Goal: Information Seeking & Learning: Learn about a topic

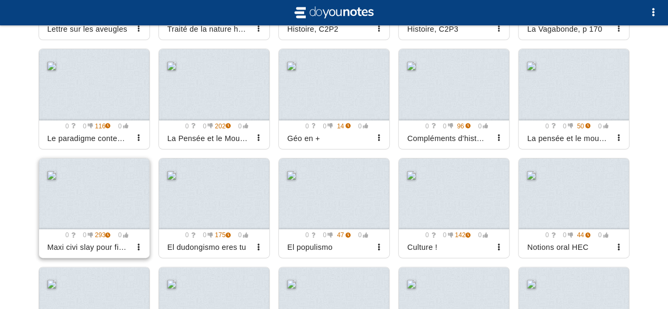
click at [117, 207] on div at bounding box center [94, 193] width 110 height 71
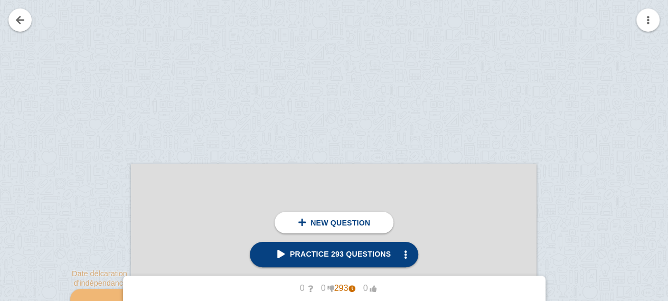
click at [353, 258] on span "Practice 293 questions" at bounding box center [334, 254] width 114 height 8
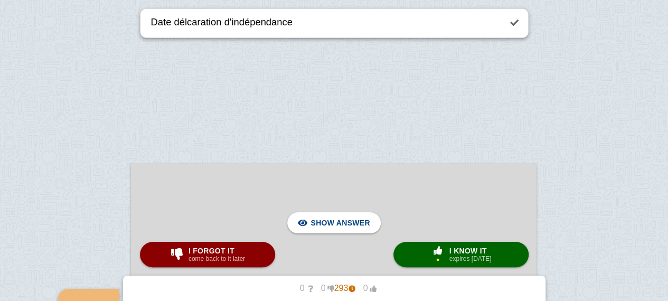
scroll to position [187, 0]
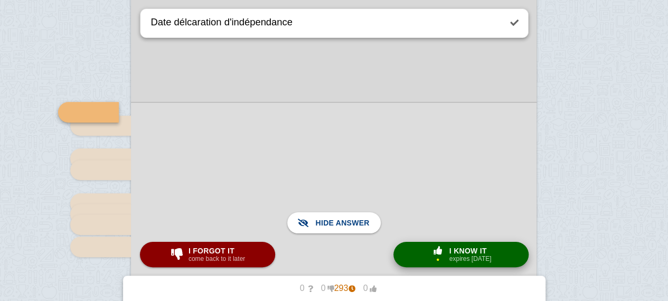
click at [442, 262] on div "× 1" at bounding box center [437, 254] width 19 height 17
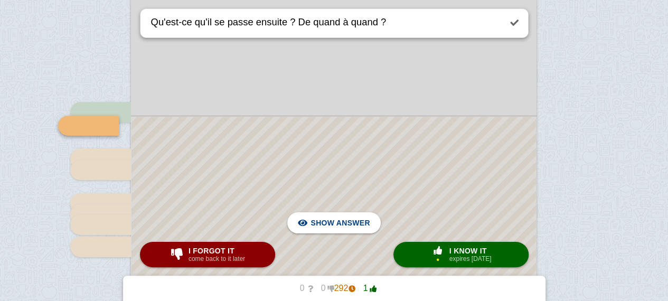
scroll to position [201, 0]
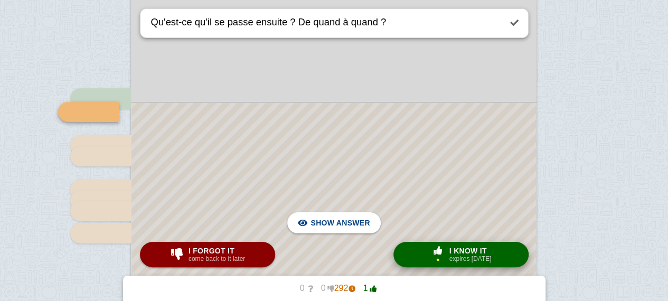
click at [432, 247] on span "button" at bounding box center [437, 251] width 19 height 10
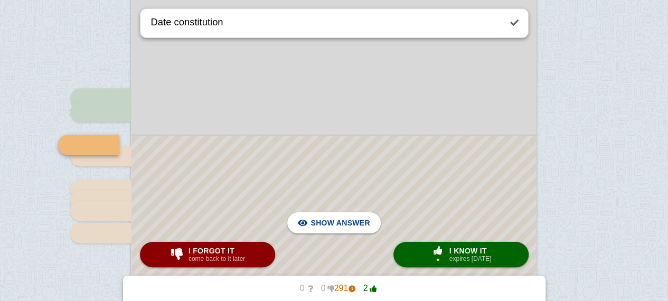
scroll to position [233, 0]
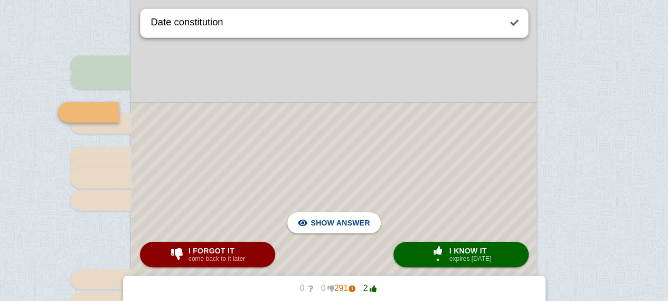
click at [427, 165] on div at bounding box center [333, 303] width 404 height 400
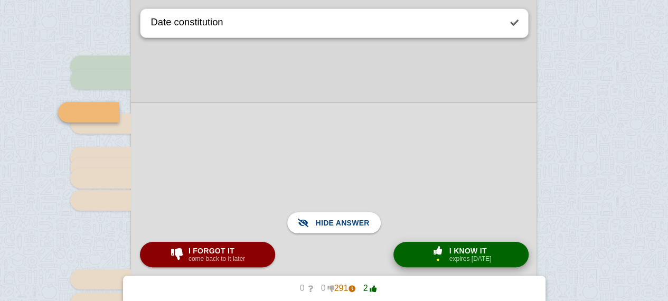
click at [446, 260] on div "× 1" at bounding box center [437, 254] width 19 height 17
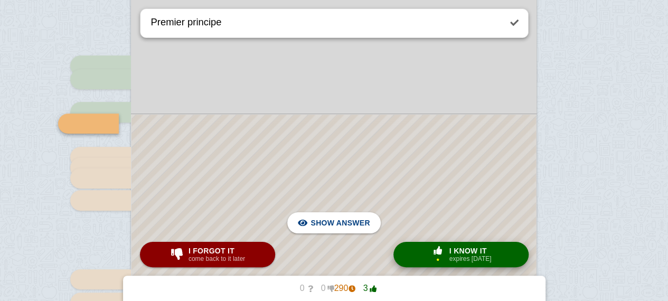
scroll to position [245, 0]
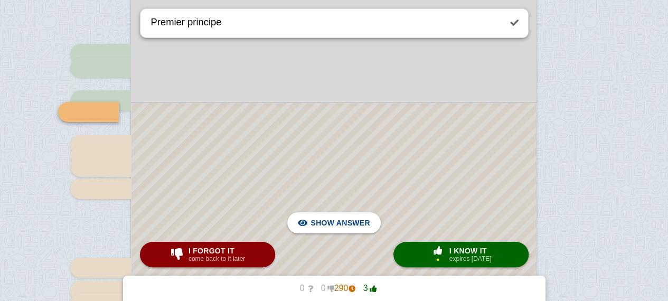
click at [478, 186] on div at bounding box center [333, 297] width 404 height 388
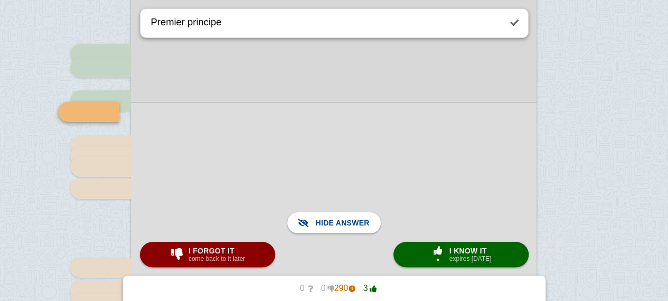
click at [478, 186] on div at bounding box center [333, 297] width 405 height 390
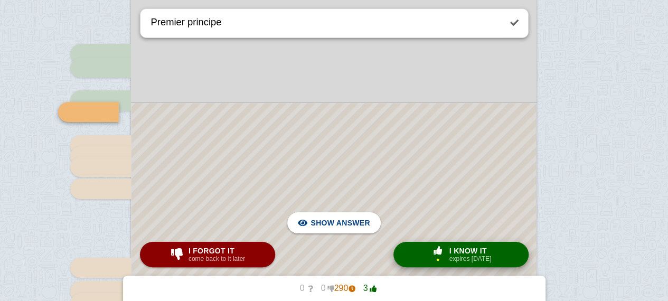
click at [465, 250] on span "I know it" at bounding box center [470, 251] width 42 height 8
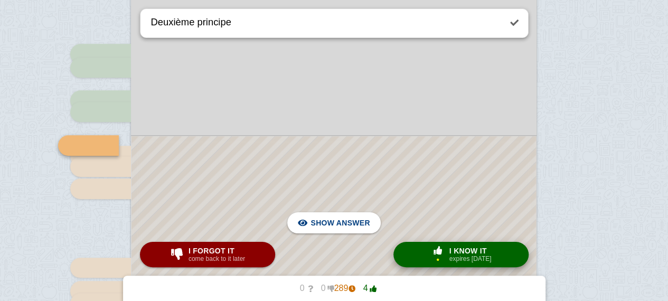
scroll to position [278, 0]
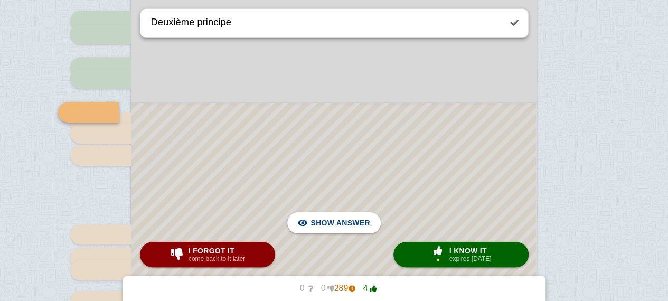
click at [442, 172] on div at bounding box center [333, 280] width 404 height 355
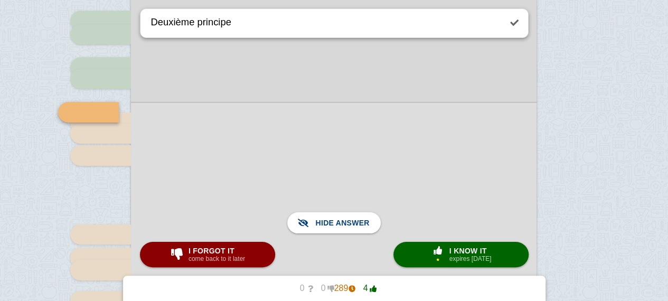
click at [442, 172] on div at bounding box center [333, 280] width 405 height 356
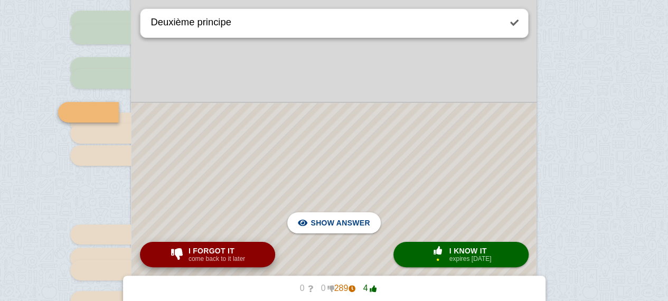
click at [249, 258] on button "I forgot it come back to it later" at bounding box center [207, 254] width 135 height 25
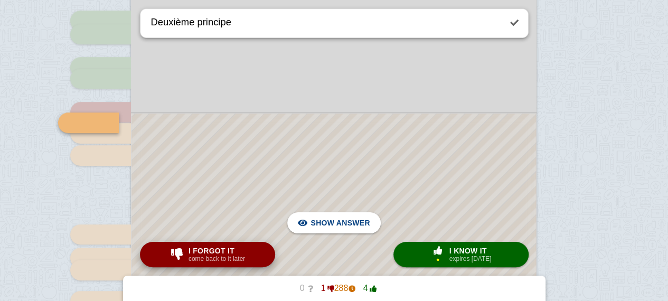
type textarea "Troisième principe"
checkbox input "true"
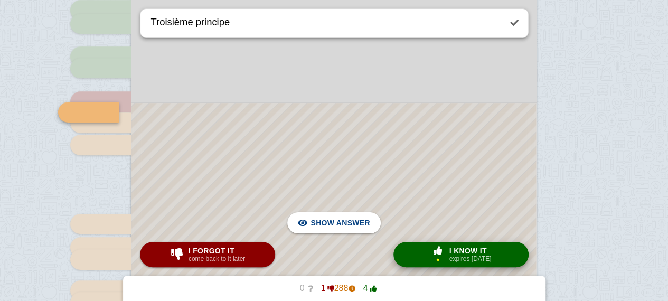
click at [429, 248] on span "button" at bounding box center [437, 250] width 17 height 8
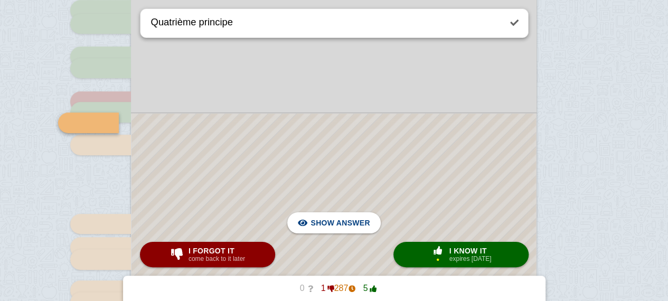
scroll to position [299, 0]
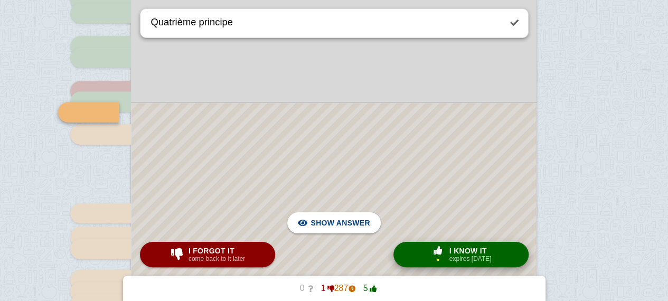
click at [431, 256] on span "button" at bounding box center [437, 251] width 19 height 10
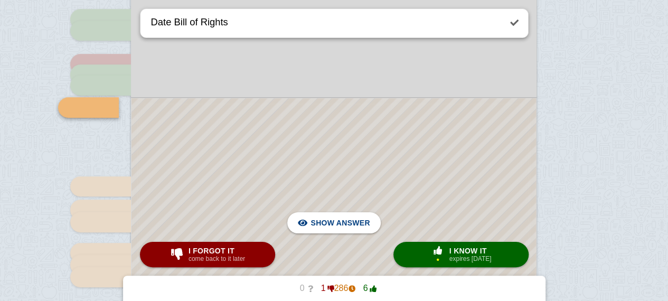
scroll to position [309, 0]
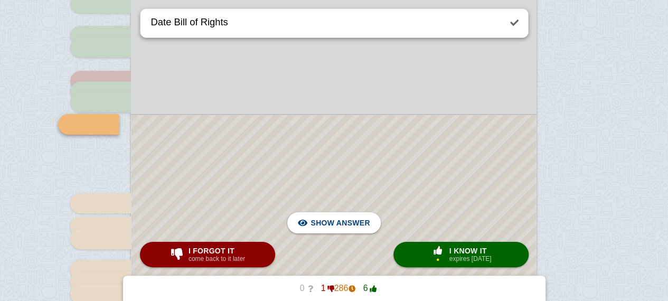
click at [432, 199] on div at bounding box center [333, 270] width 404 height 311
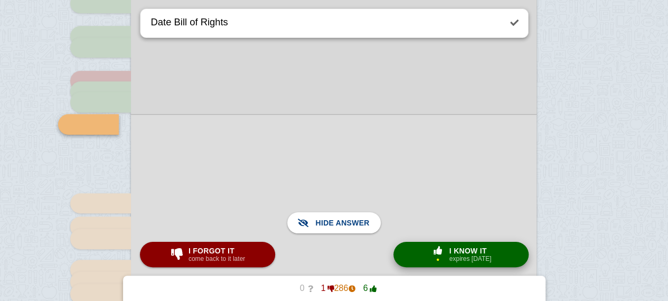
click at [438, 256] on span "button" at bounding box center [437, 251] width 19 height 10
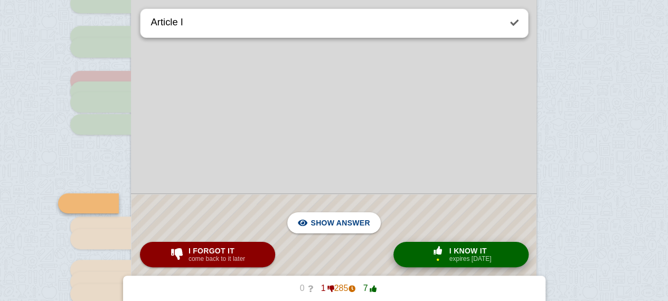
scroll to position [400, 0]
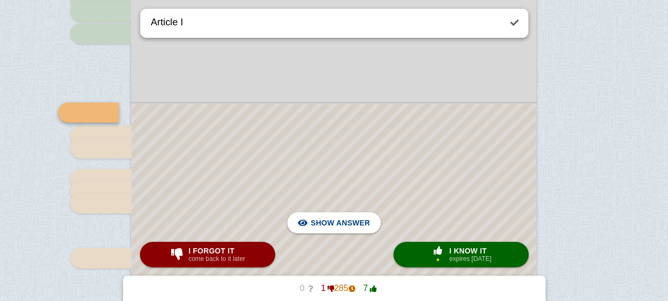
click at [430, 194] on div at bounding box center [333, 219] width 404 height 232
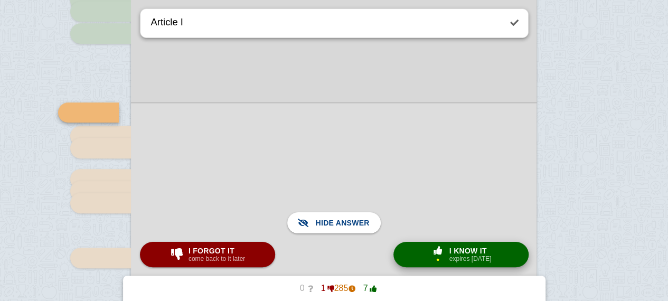
click at [435, 251] on span "button" at bounding box center [437, 250] width 17 height 8
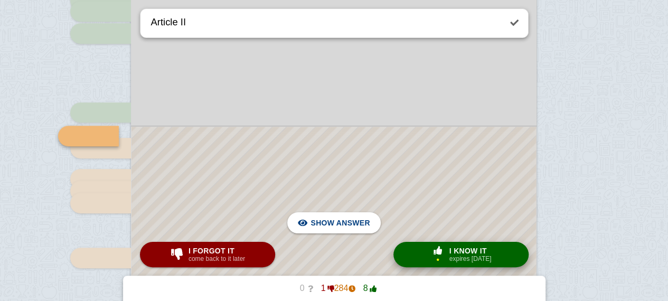
scroll to position [424, 0]
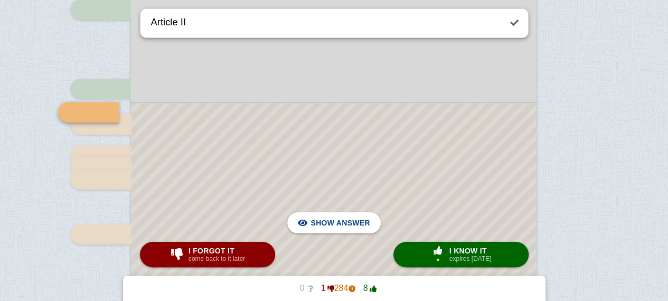
click at [326, 178] on div at bounding box center [333, 207] width 404 height 209
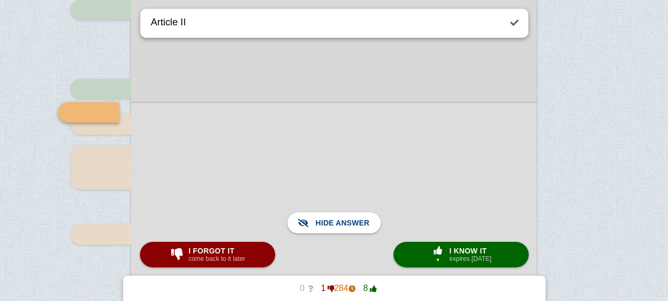
click at [326, 178] on div at bounding box center [333, 207] width 405 height 211
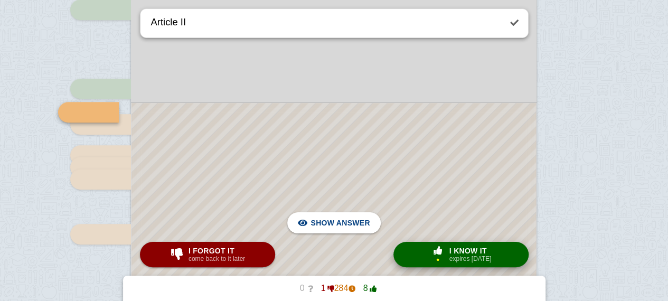
click at [461, 259] on small "expires [DATE]" at bounding box center [470, 258] width 42 height 7
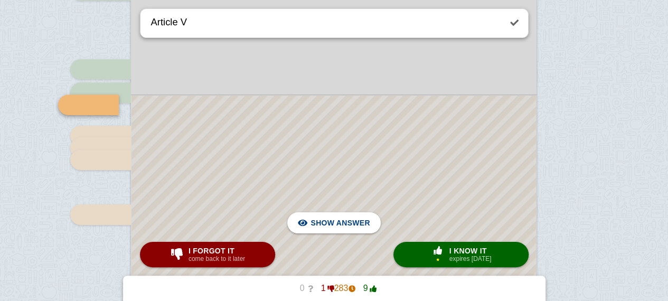
scroll to position [418, 0]
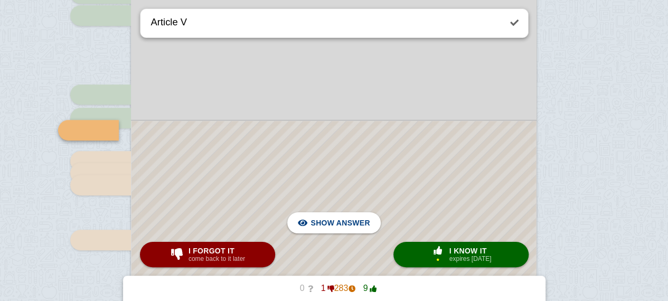
click at [334, 158] on div at bounding box center [333, 219] width 404 height 197
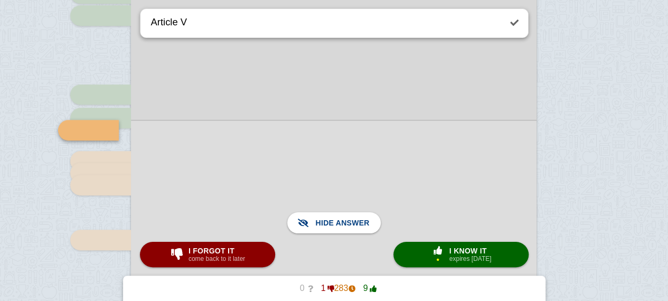
click at [334, 158] on div at bounding box center [333, 219] width 405 height 199
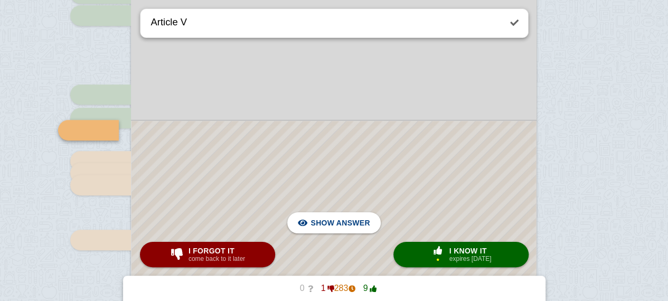
click at [334, 158] on div at bounding box center [333, 219] width 404 height 197
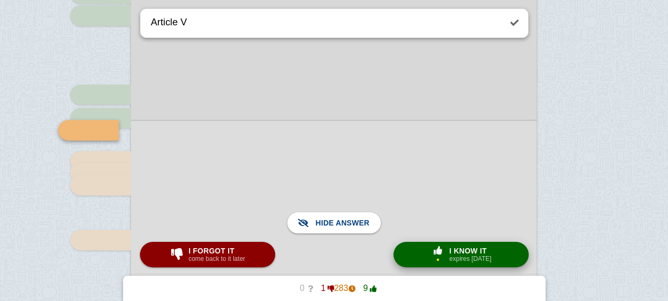
click at [404, 253] on button "× 1 I know it expires [DATE]" at bounding box center [460, 254] width 135 height 25
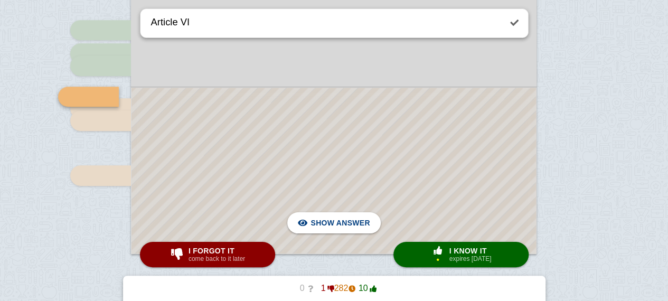
scroll to position [483, 0]
click at [403, 162] on div at bounding box center [333, 170] width 404 height 166
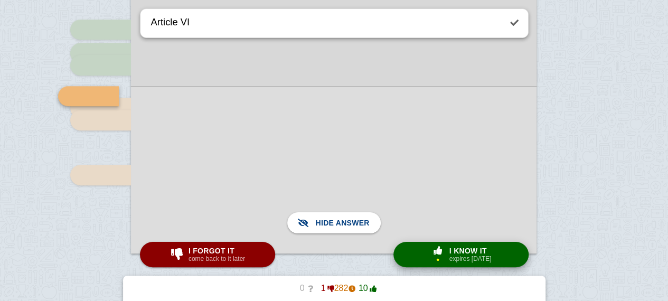
click at [424, 250] on button "× 1 I know it expires [DATE]" at bounding box center [460, 254] width 135 height 25
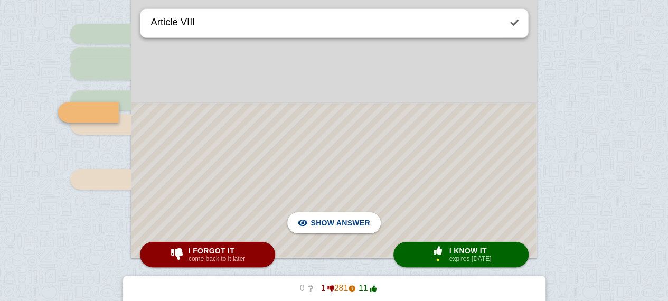
scroll to position [508, 0]
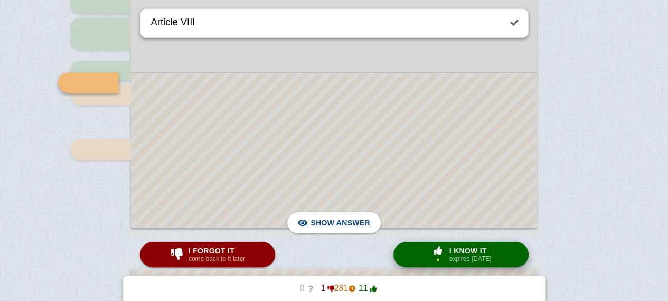
click at [437, 248] on span "button" at bounding box center [437, 250] width 17 height 8
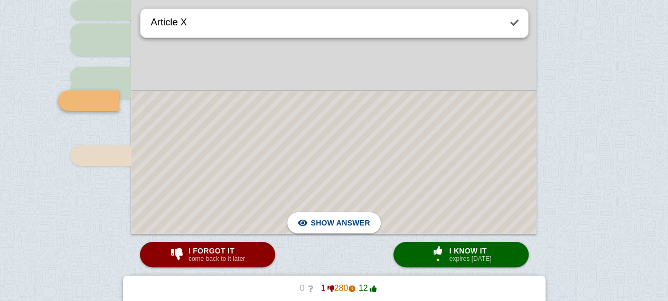
scroll to position [501, 0]
click at [479, 138] on div at bounding box center [333, 164] width 404 height 142
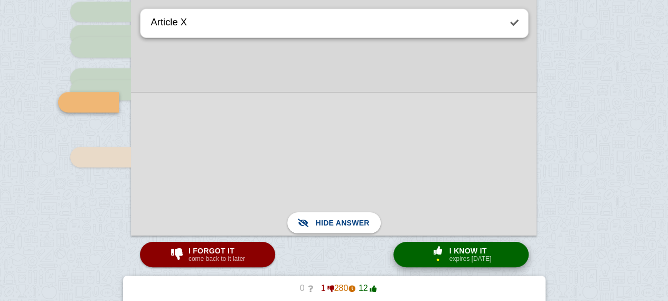
click at [454, 247] on span "I know it" at bounding box center [470, 251] width 42 height 8
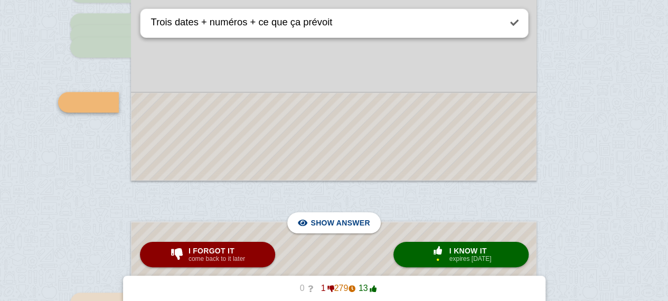
scroll to position [556, 0]
click at [452, 150] on div at bounding box center [333, 135] width 404 height 87
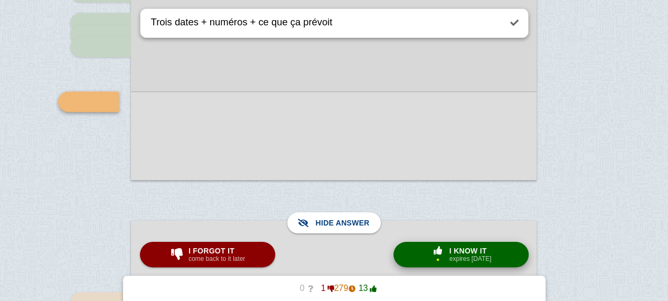
click at [440, 249] on span "button" at bounding box center [437, 250] width 17 height 8
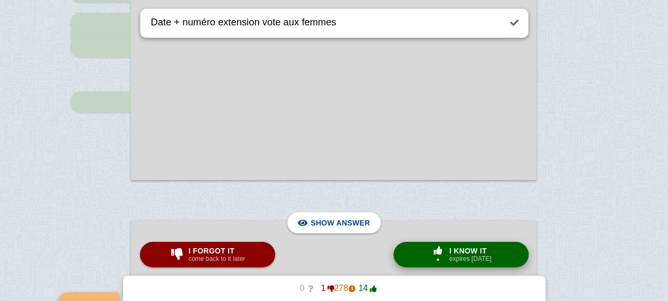
scroll to position [746, 0]
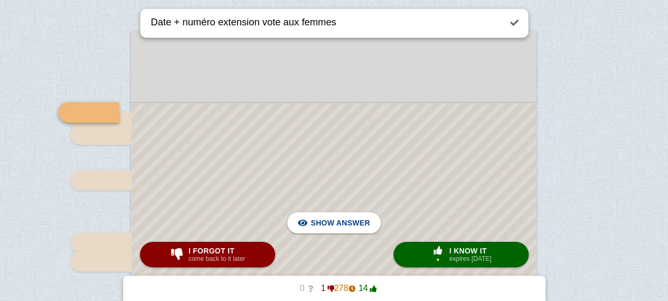
scroll to position [760, 0]
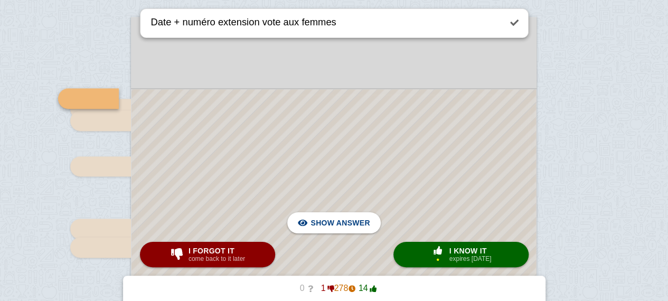
click at [447, 250] on div "× 1 I know it expires [DATE]" at bounding box center [460, 254] width 65 height 17
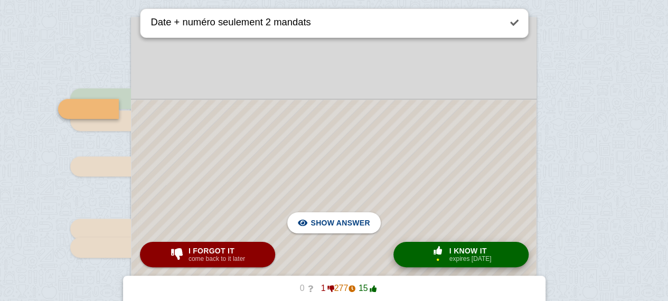
scroll to position [757, 0]
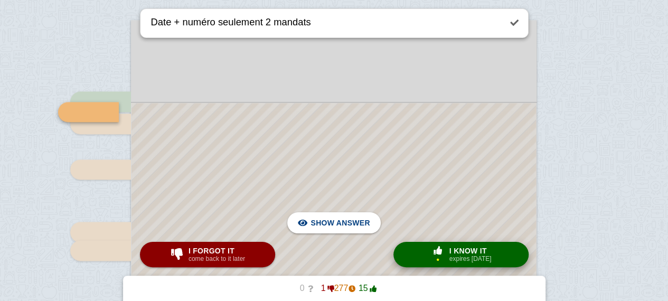
click at [473, 248] on span "I know it" at bounding box center [470, 251] width 42 height 8
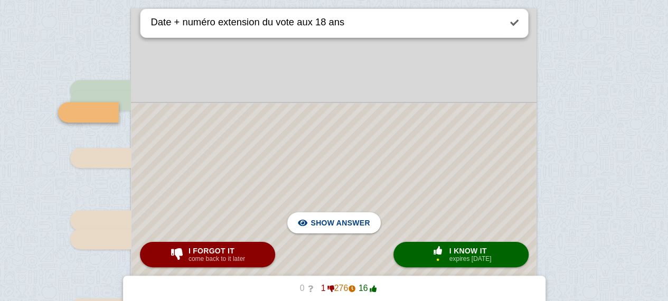
scroll to position [786, 0]
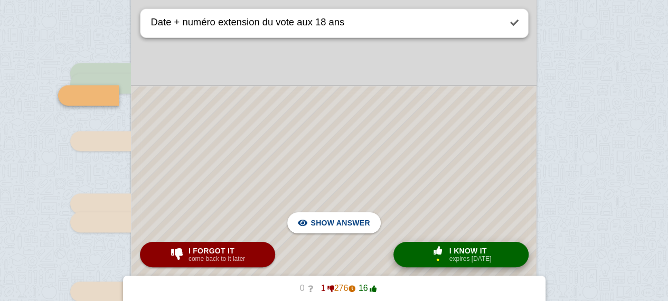
click at [428, 260] on div "× 1" at bounding box center [437, 254] width 19 height 17
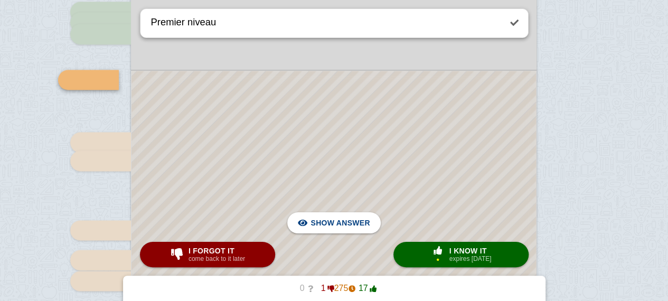
scroll to position [848, 0]
click at [441, 201] on div at bounding box center [333, 286] width 404 height 432
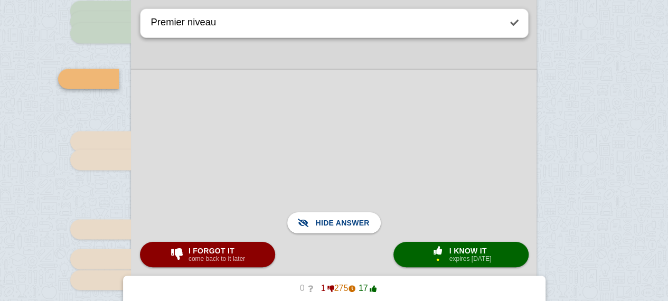
click at [441, 201] on div at bounding box center [333, 285] width 405 height 433
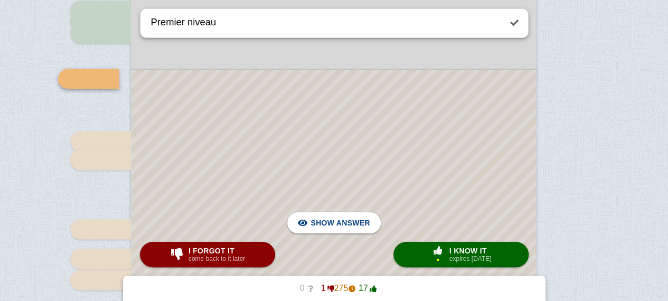
click at [441, 201] on div at bounding box center [333, 286] width 404 height 432
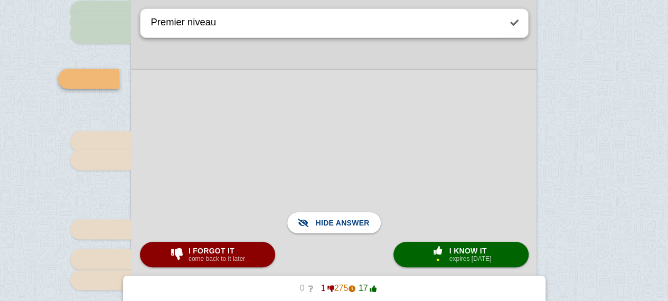
click at [408, 248] on button "× 1 I know it expires [DATE]" at bounding box center [460, 254] width 135 height 25
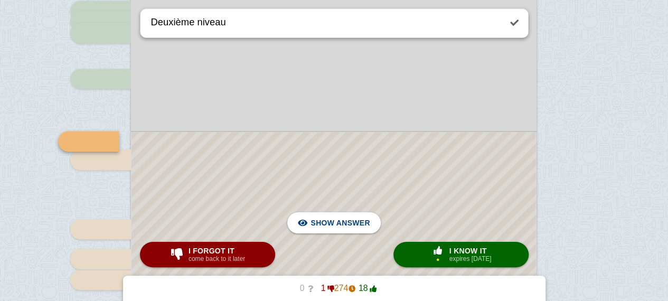
scroll to position [877, 0]
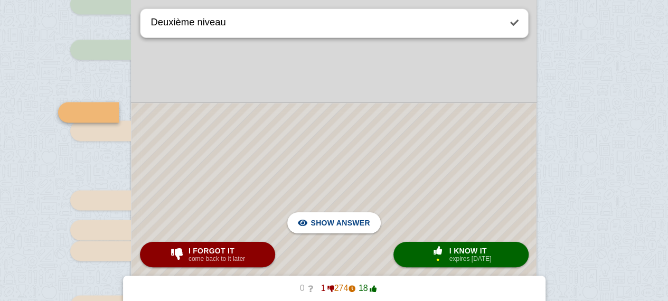
click at [407, 166] on div at bounding box center [333, 288] width 404 height 370
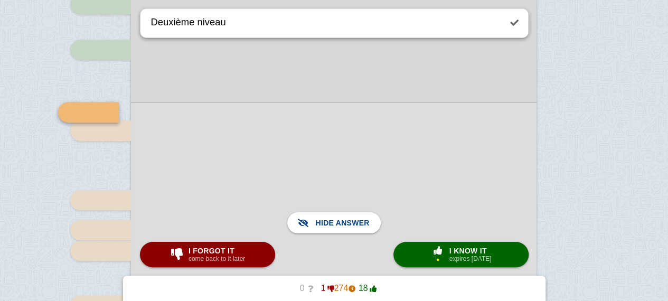
scroll to position [895, 0]
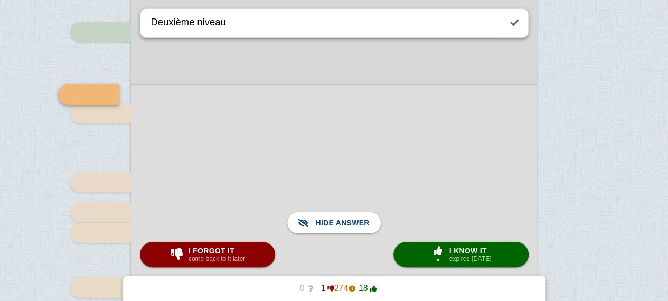
click at [407, 166] on div at bounding box center [333, 269] width 405 height 371
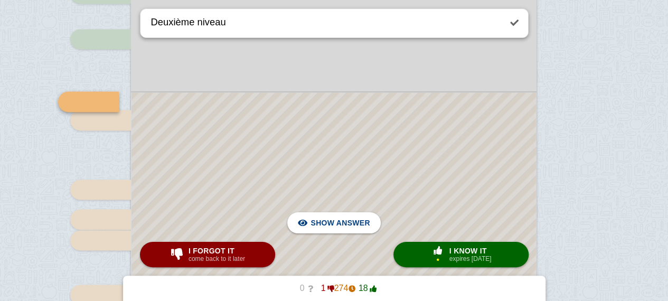
scroll to position [886, 0]
click at [407, 166] on div at bounding box center [333, 279] width 404 height 370
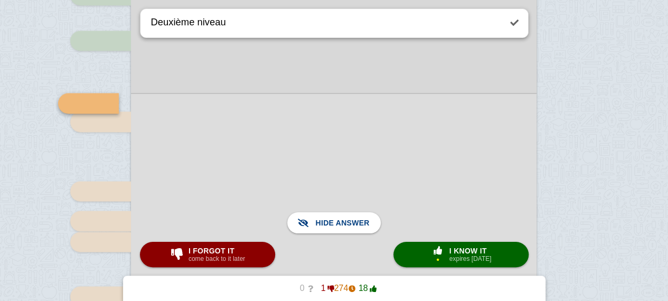
click at [407, 166] on div at bounding box center [333, 278] width 405 height 371
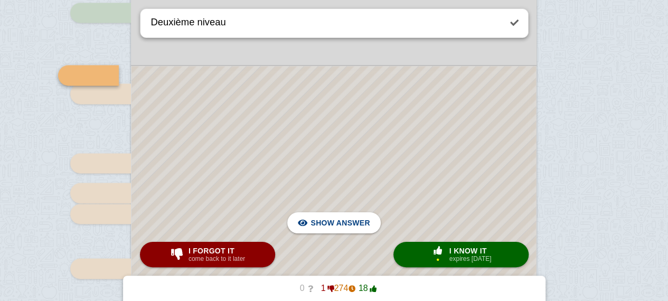
scroll to position [913, 0]
click at [283, 152] on div at bounding box center [333, 252] width 404 height 370
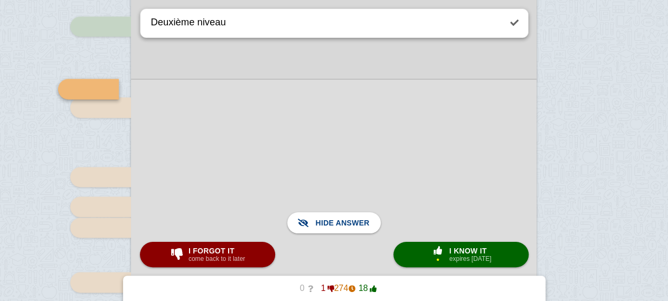
scroll to position [903, 0]
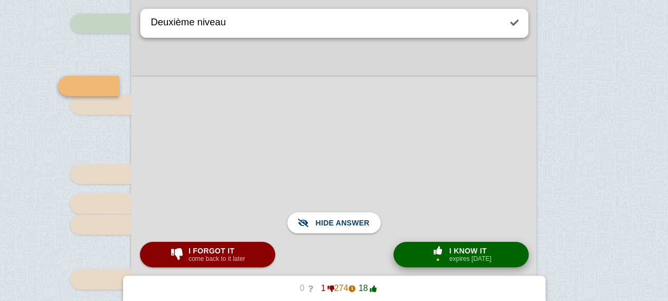
click at [461, 260] on small "expires [DATE]" at bounding box center [470, 258] width 42 height 7
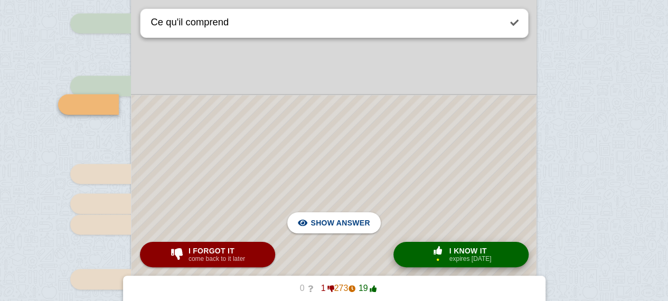
scroll to position [895, 0]
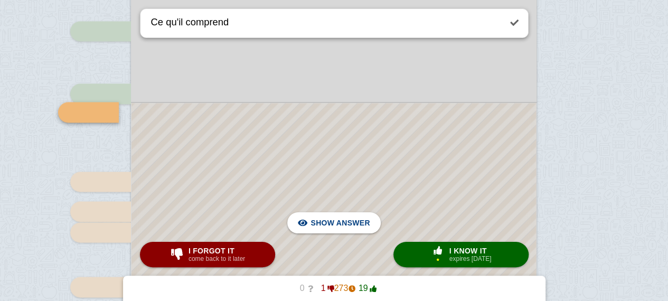
click at [324, 147] on div at bounding box center [333, 278] width 404 height 351
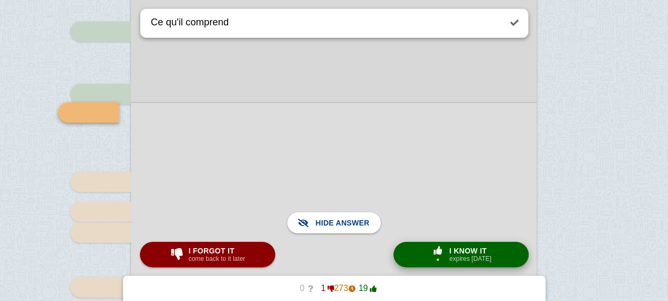
click at [408, 246] on button "× 1 I know it expires [DATE]" at bounding box center [460, 254] width 135 height 25
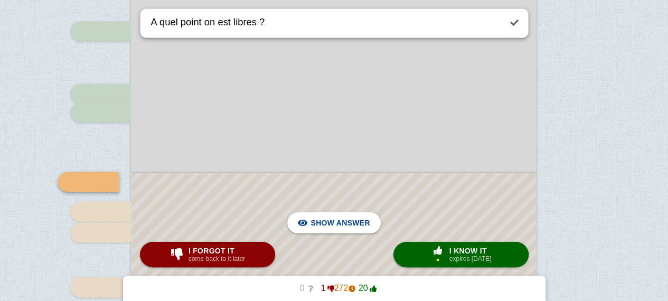
scroll to position [965, 0]
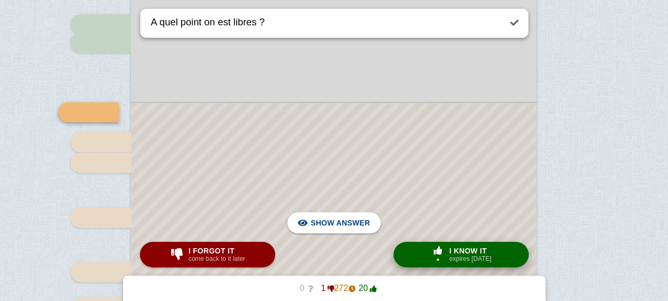
click at [426, 260] on button "× 1 I know it expires [DATE]" at bounding box center [460, 254] width 135 height 25
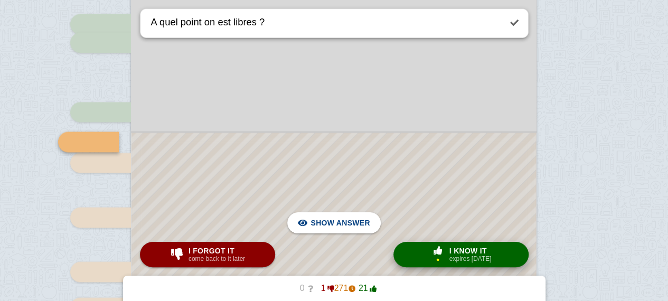
scroll to position [995, 0]
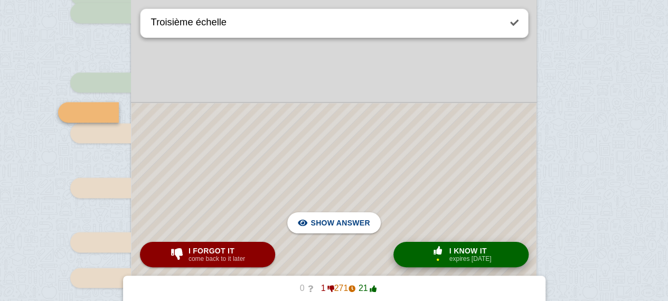
click at [430, 252] on span "button" at bounding box center [437, 250] width 17 height 8
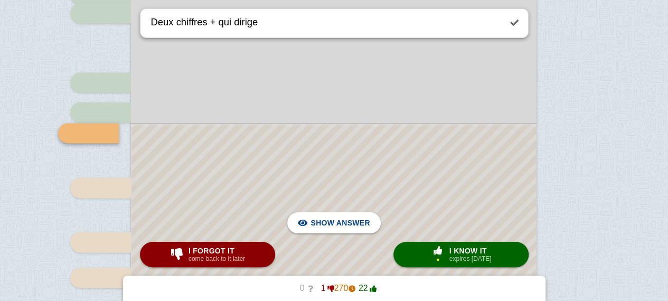
scroll to position [1016, 0]
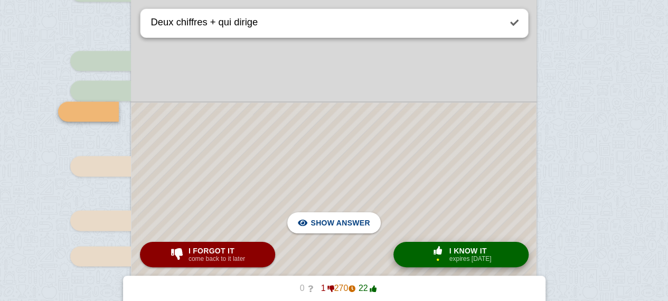
click at [445, 262] on div "× 1" at bounding box center [437, 254] width 19 height 17
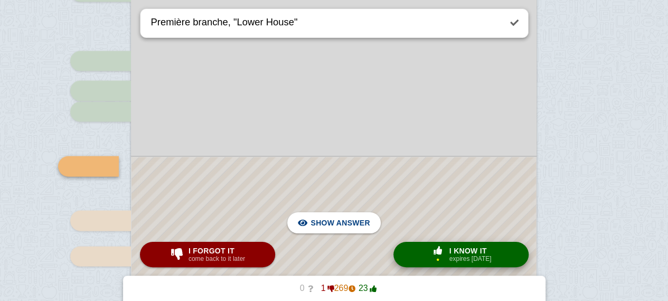
scroll to position [1070, 0]
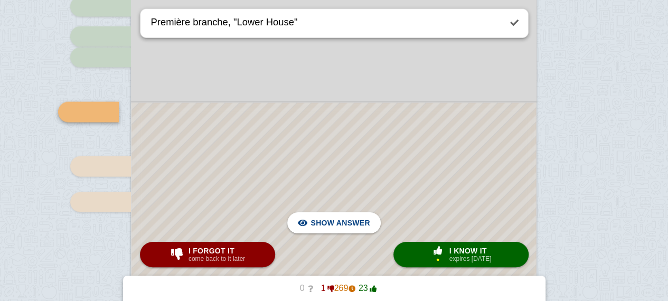
click at [409, 205] on div at bounding box center [333, 191] width 404 height 176
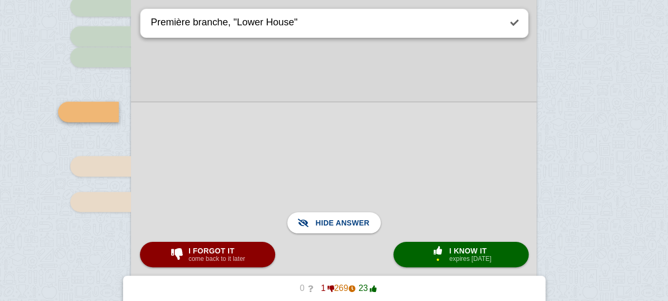
click at [394, 133] on div at bounding box center [333, 191] width 405 height 178
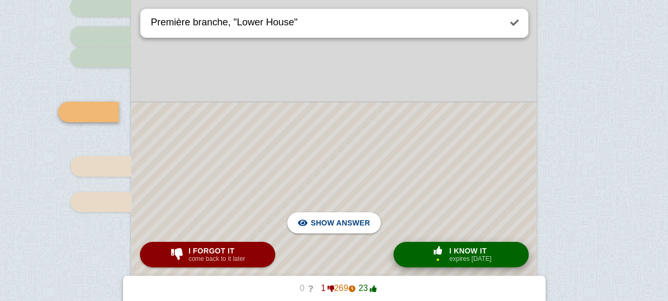
click at [458, 261] on small "expires [DATE]" at bounding box center [470, 258] width 42 height 7
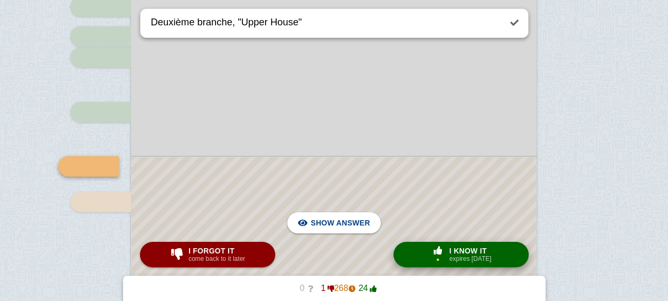
scroll to position [1124, 0]
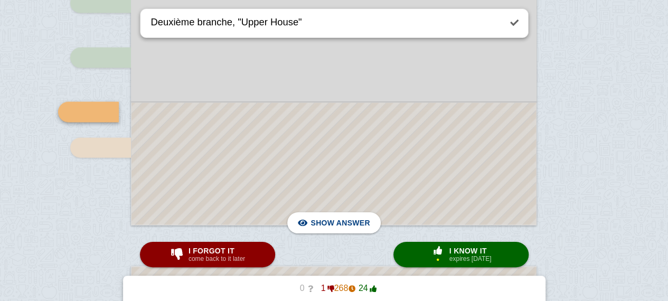
click at [433, 188] on div at bounding box center [333, 164] width 404 height 122
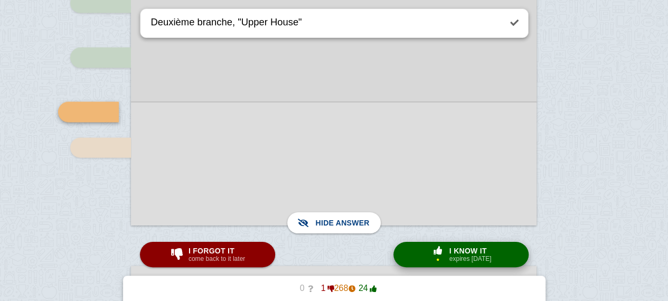
click at [429, 247] on span "button" at bounding box center [437, 251] width 19 height 10
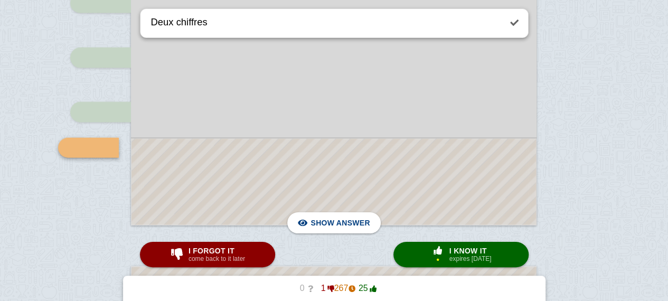
scroll to position [1160, 0]
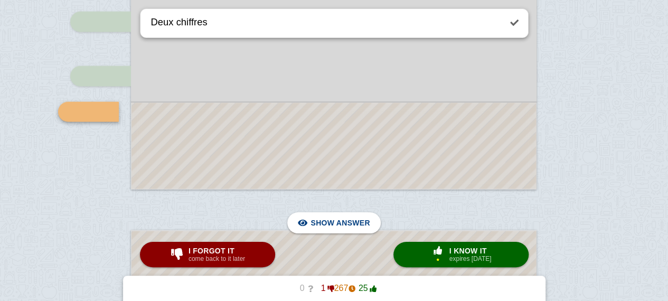
click at [456, 157] on div at bounding box center [333, 146] width 404 height 86
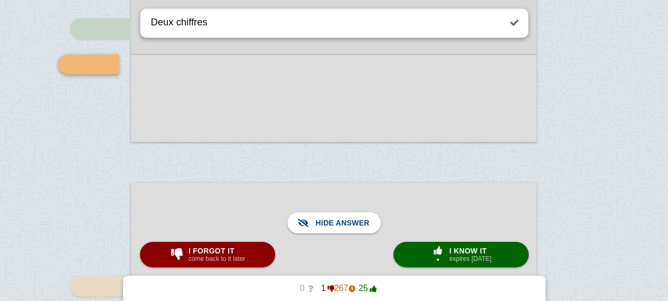
scroll to position [1214, 0]
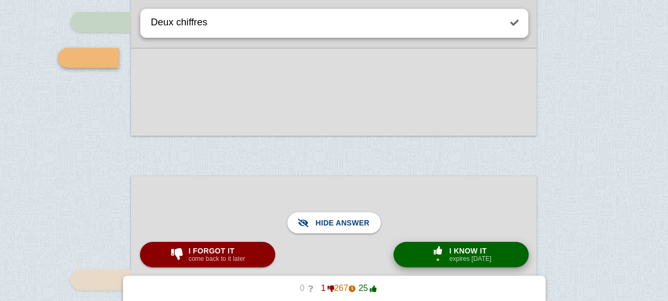
click at [447, 259] on div "× 1 I know it expires [DATE]" at bounding box center [460, 254] width 65 height 17
type textarea "Processus pour mettre en place une loi"
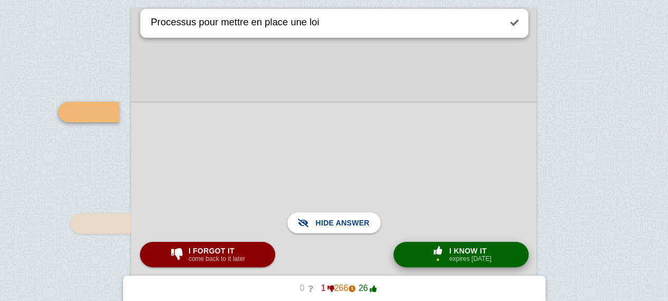
click at [434, 263] on div "× 1" at bounding box center [437, 254] width 19 height 17
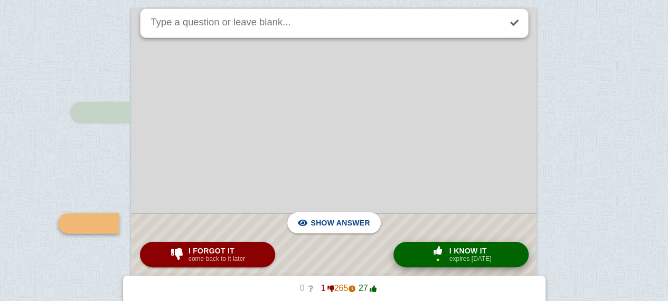
scroll to position [1494, 0]
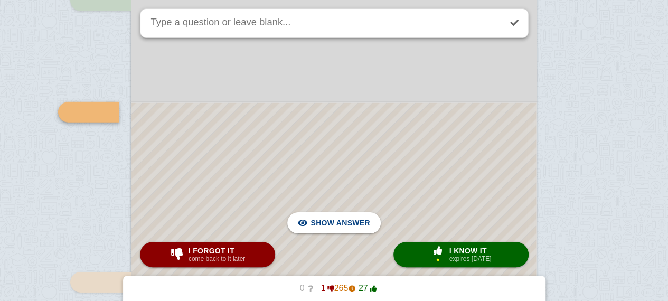
click at [434, 207] on div at bounding box center [333, 286] width 404 height 366
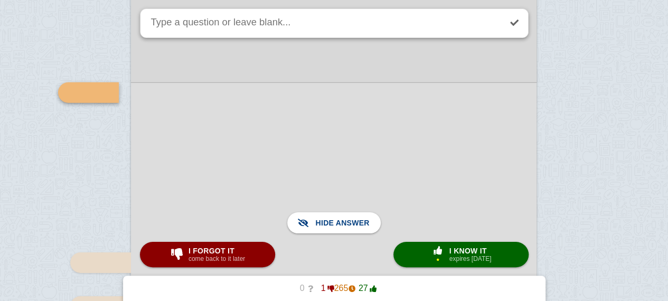
scroll to position [1514, 0]
click at [449, 254] on span "I know it" at bounding box center [470, 251] width 42 height 8
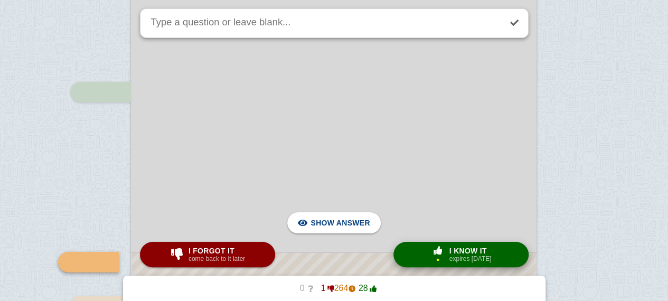
scroll to position [1664, 0]
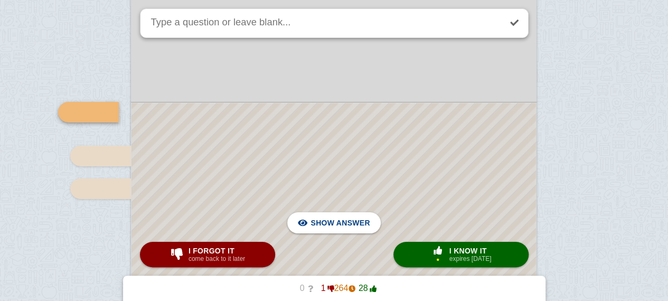
click at [418, 141] on div at bounding box center [333, 201] width 404 height 196
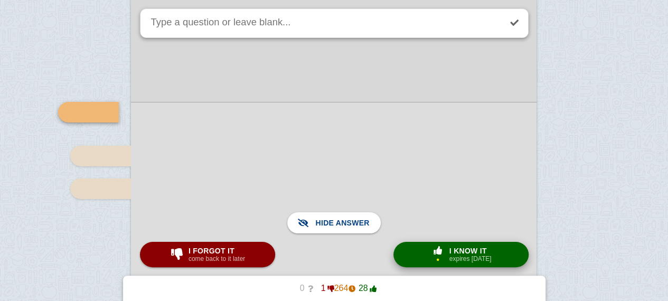
click at [400, 250] on button "× 1 I know it expires [DATE]" at bounding box center [460, 254] width 135 height 25
type textarea "Chiffre"
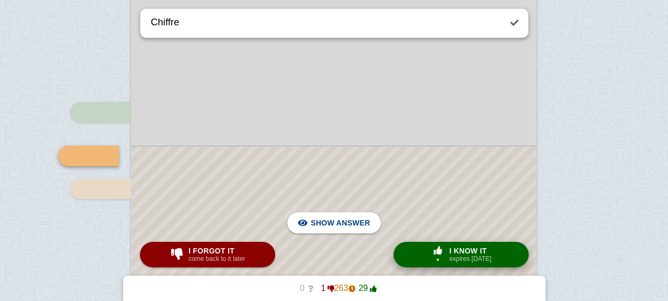
scroll to position [1707, 0]
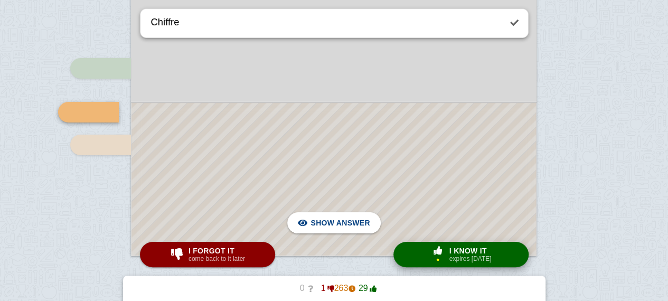
click at [400, 250] on button "× 1 I know it expires [DATE]" at bounding box center [460, 254] width 135 height 25
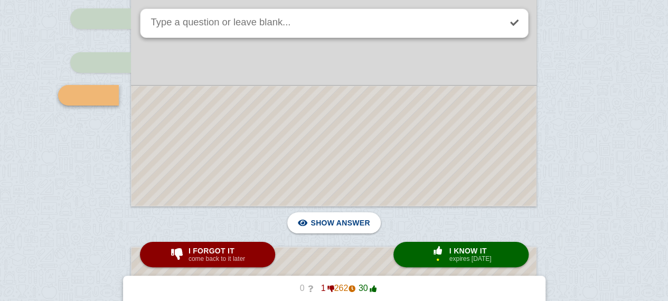
scroll to position [1761, 0]
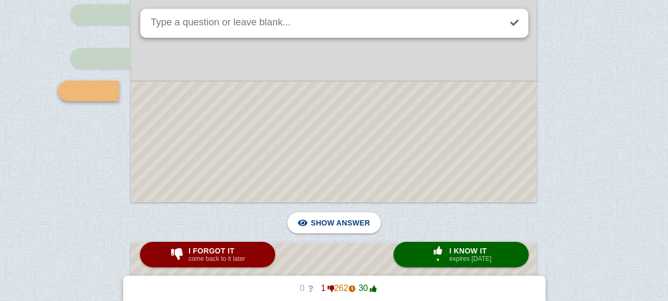
click at [371, 148] on div at bounding box center [333, 142] width 404 height 120
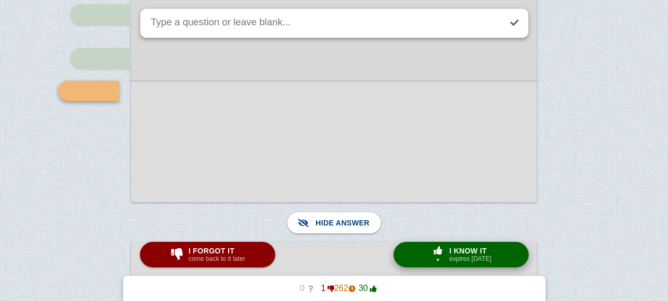
click at [418, 262] on button "× 1 I know it expires [DATE]" at bounding box center [460, 254] width 135 height 25
type textarea "Can they be removed ?"
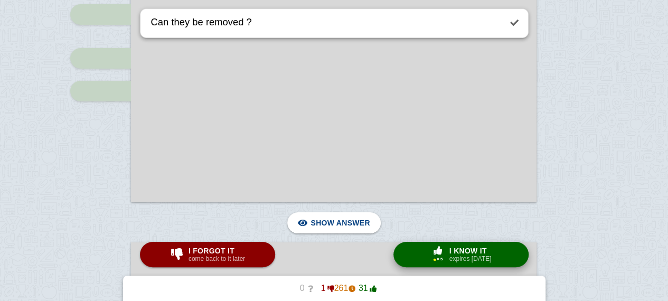
scroll to position [1962, 0]
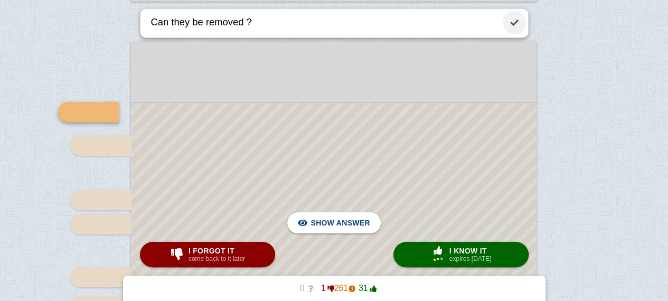
click at [513, 27] on link at bounding box center [514, 22] width 23 height 23
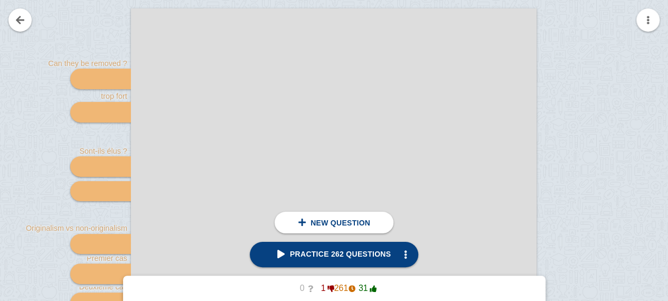
scroll to position [2021, 0]
